Goal: Information Seeking & Learning: Learn about a topic

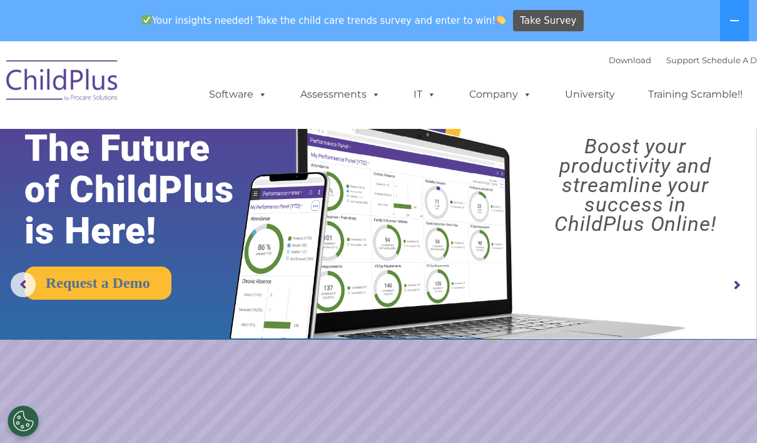
select select "MEDIUM"
click at [740, 18] on button at bounding box center [734, 20] width 29 height 41
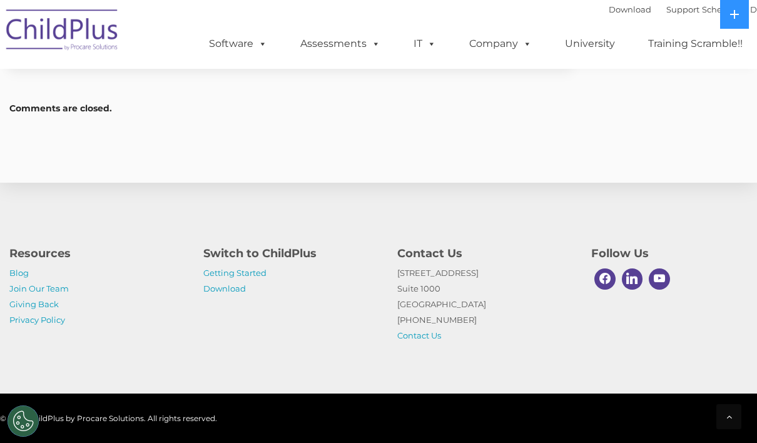
scroll to position [1881, 0]
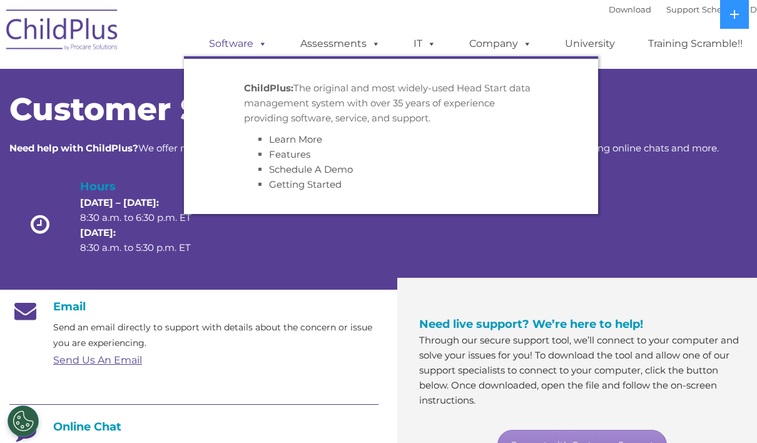
click at [248, 50] on link "Software" at bounding box center [237, 43] width 83 height 25
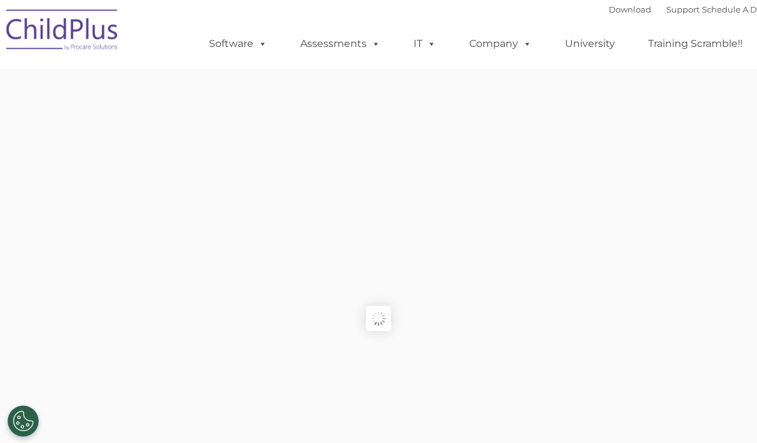
click at [357, 48] on link "Assessments" at bounding box center [340, 43] width 105 height 25
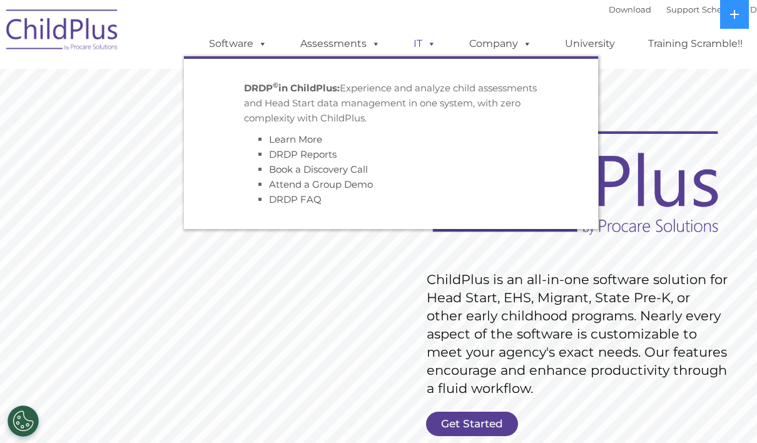
click at [430, 44] on span at bounding box center [429, 44] width 14 height 12
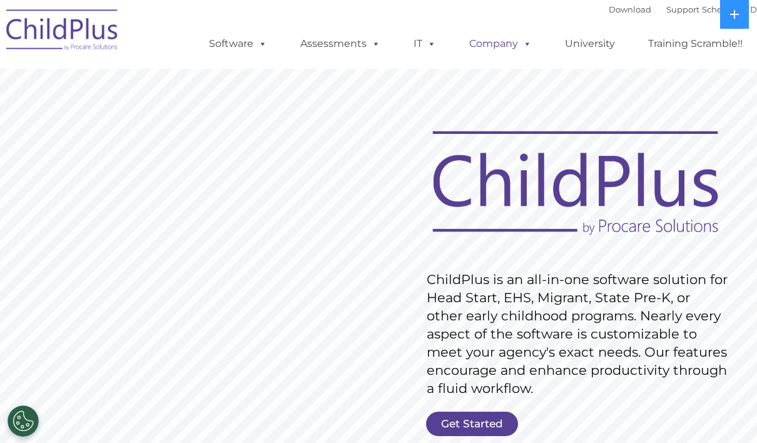
click at [485, 48] on link "Company" at bounding box center [501, 43] width 88 height 25
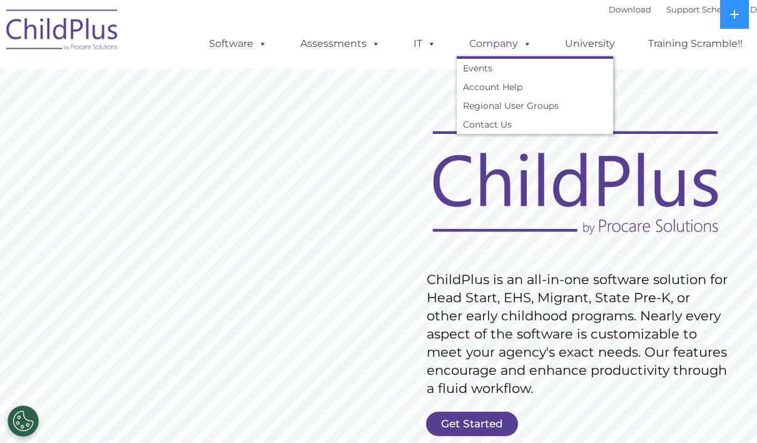
click at [486, 47] on link "Company" at bounding box center [501, 43] width 88 height 25
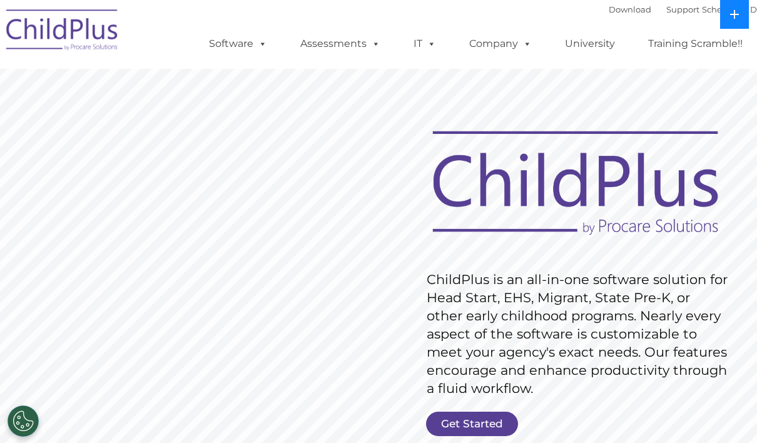
click at [740, 24] on button at bounding box center [734, 14] width 29 height 29
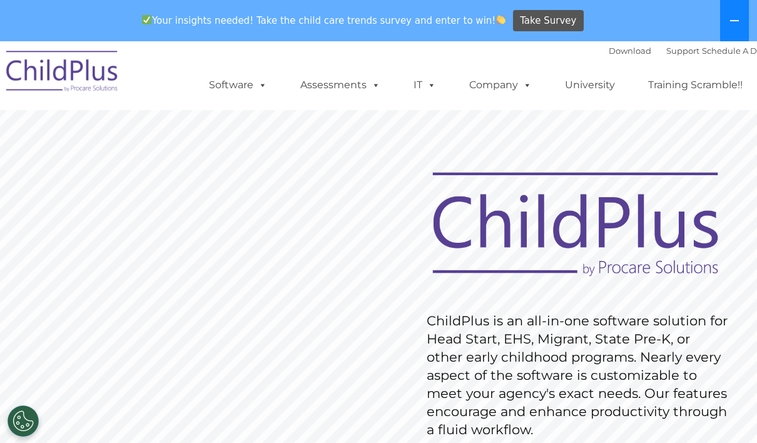
click at [740, 24] on button at bounding box center [734, 20] width 29 height 41
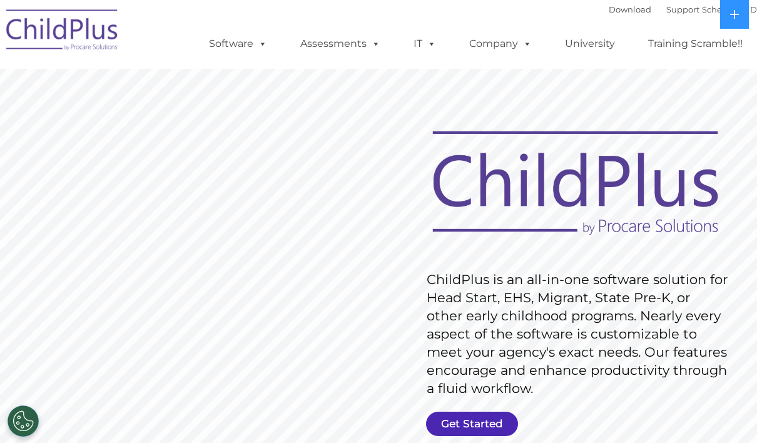
click at [486, 430] on link "Get Started" at bounding box center [472, 424] width 92 height 24
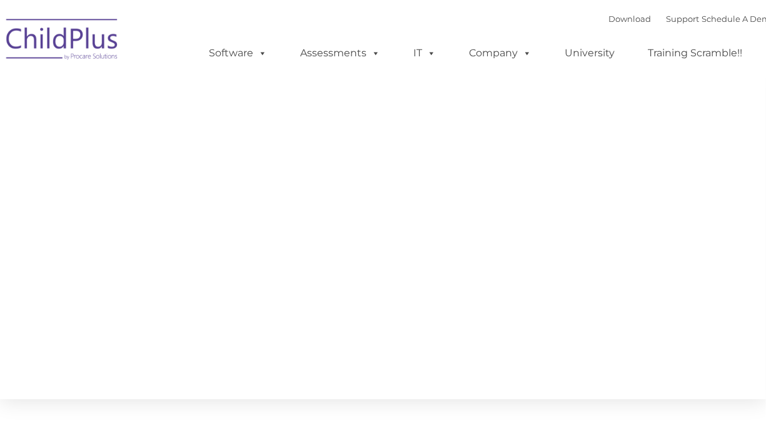
type input ""
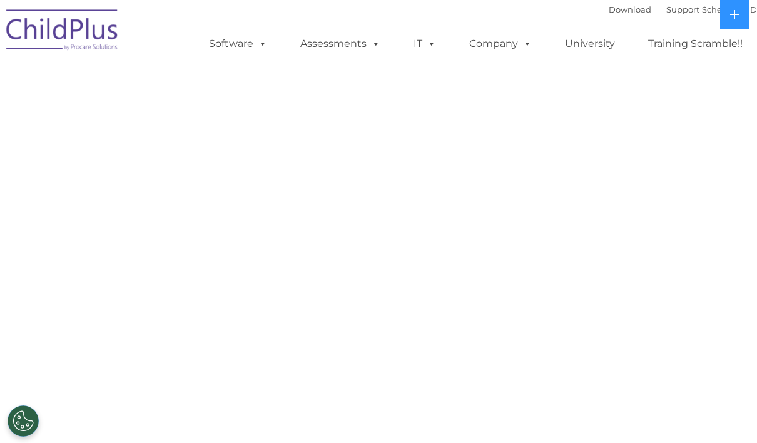
select select "MEDIUM"
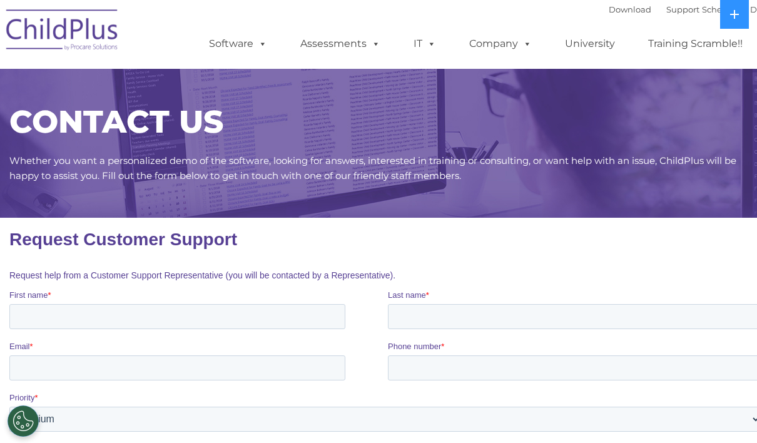
click at [48, 12] on img at bounding box center [62, 32] width 125 height 63
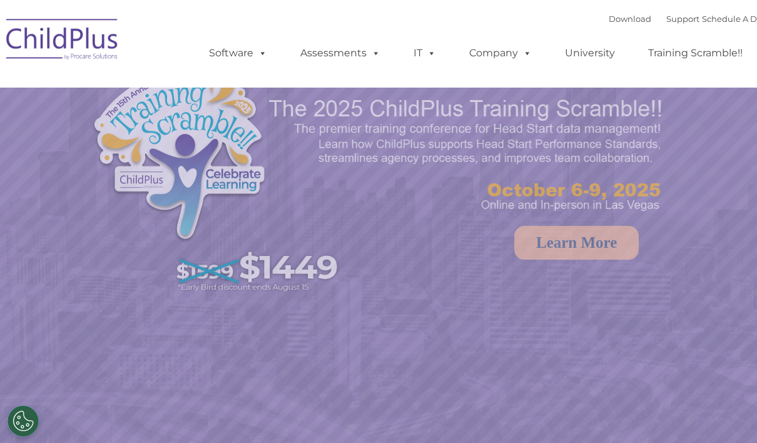
select select "MEDIUM"
